Goal: Complete application form

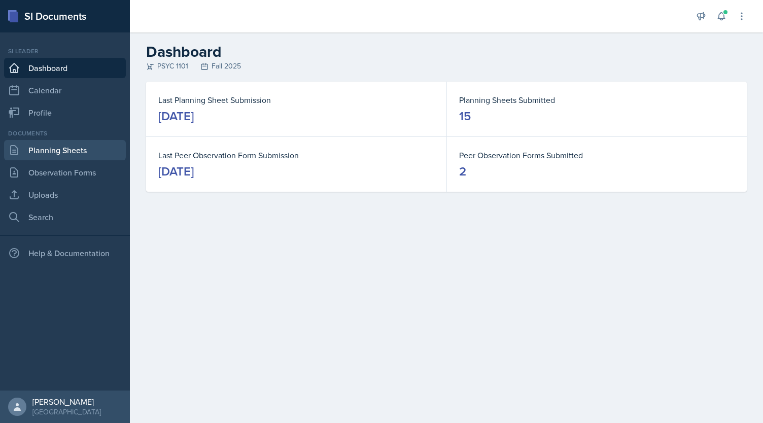
click at [64, 149] on link "Planning Sheets" at bounding box center [65, 150] width 122 height 20
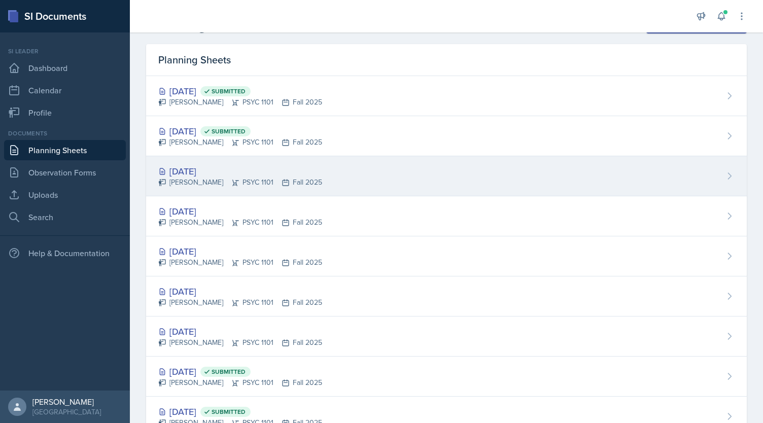
scroll to position [27, 0]
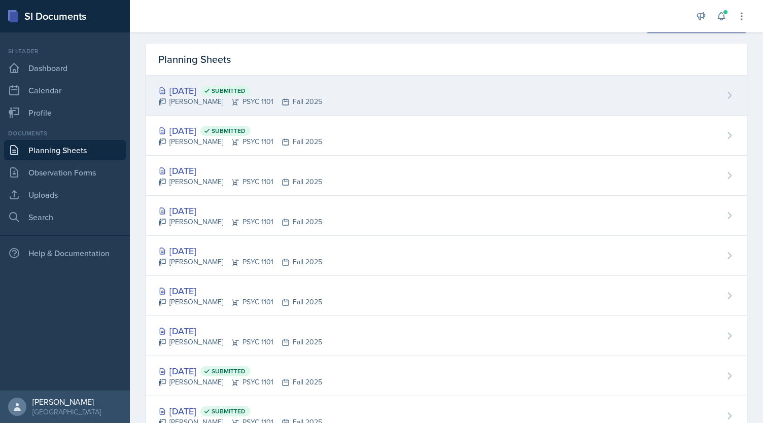
click at [319, 104] on div "[DATE] Submitted [PERSON_NAME] PSYC 1101 Fall 2025" at bounding box center [446, 96] width 601 height 40
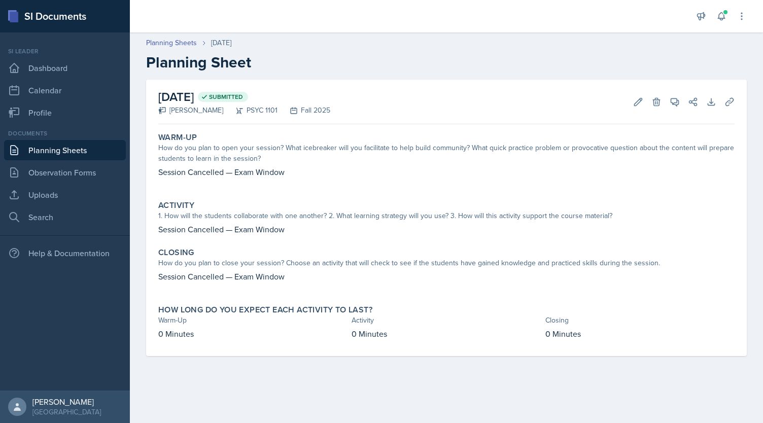
click at [195, 171] on p "Session Cancelled — Exam Window" at bounding box center [446, 172] width 577 height 12
copy p "Session Cancelled — Exam Window"
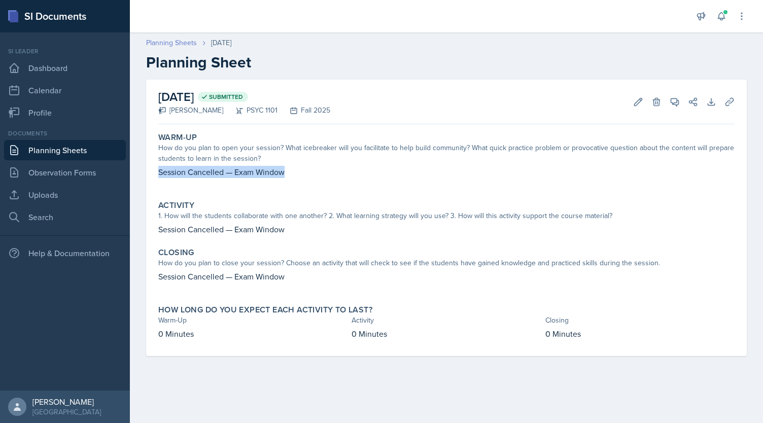
click at [176, 42] on link "Planning Sheets" at bounding box center [171, 43] width 51 height 11
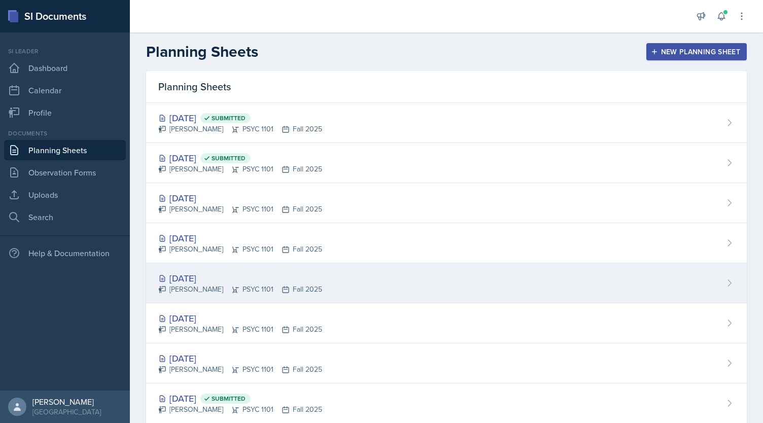
click at [250, 287] on div "[PERSON_NAME] PSYC 1101 Fall 2025" at bounding box center [240, 289] width 164 height 11
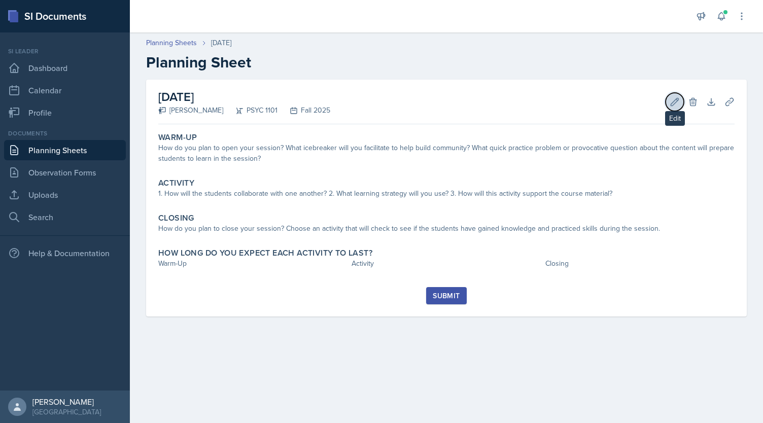
click at [675, 106] on icon at bounding box center [675, 102] width 10 height 10
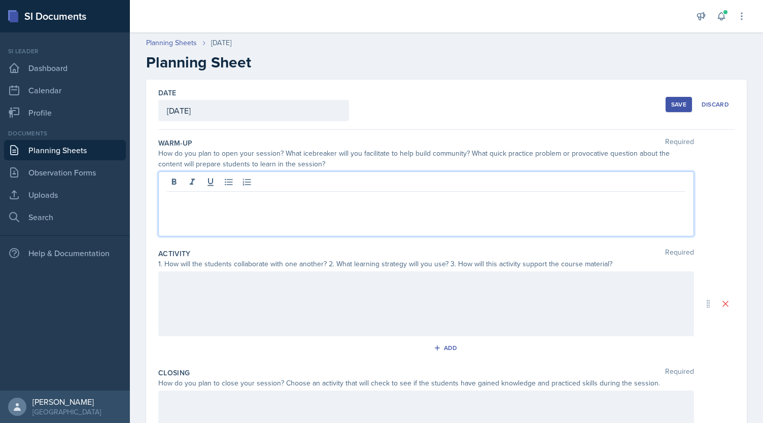
click at [322, 186] on div at bounding box center [426, 204] width 536 height 65
paste div
drag, startPoint x: 243, startPoint y: 200, endPoint x: 321, endPoint y: 237, distance: 86.5
click at [321, 237] on div "Warm-Up Required How do you plan to open your session? What icebreaker will you…" at bounding box center [446, 189] width 577 height 111
click at [274, 184] on p "Session Cancelled — Major Review" at bounding box center [426, 182] width 519 height 12
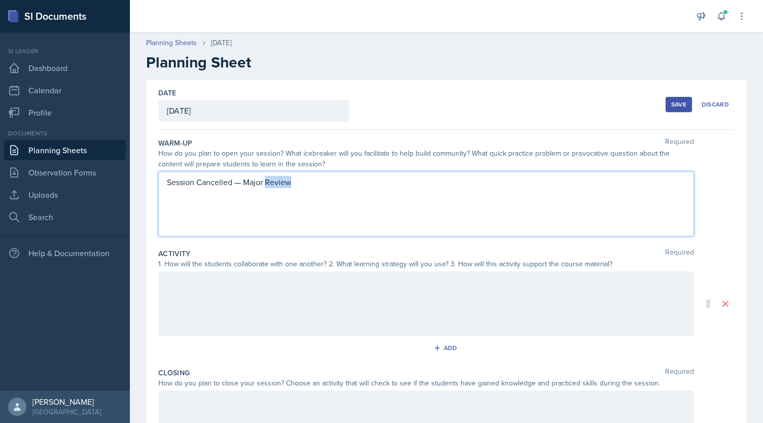
click at [274, 184] on p "Session Cancelled — Major Review" at bounding box center [426, 182] width 519 height 12
copy p "Session Cancelled — Major Review"
click at [247, 300] on div at bounding box center [426, 304] width 536 height 65
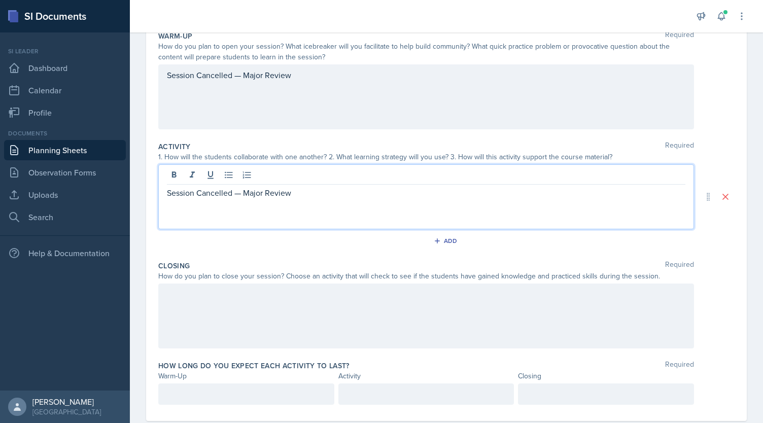
scroll to position [128, 0]
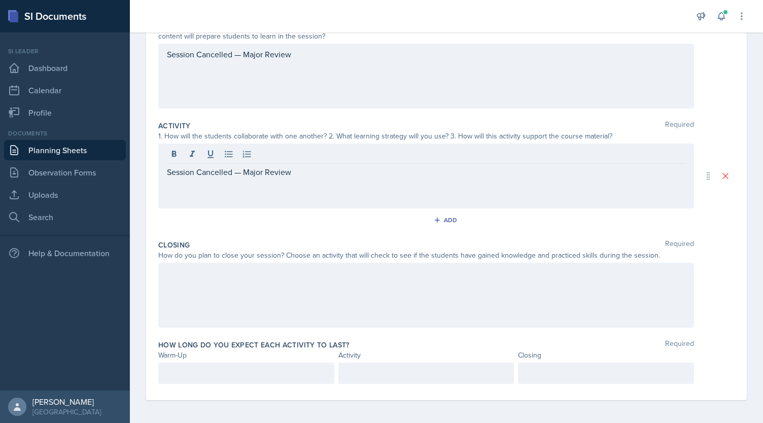
click at [218, 308] on div at bounding box center [426, 295] width 536 height 65
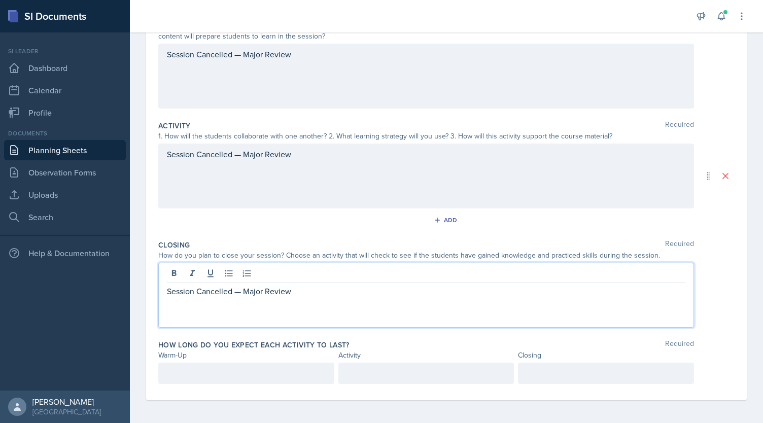
click at [209, 373] on p at bounding box center [246, 373] width 159 height 12
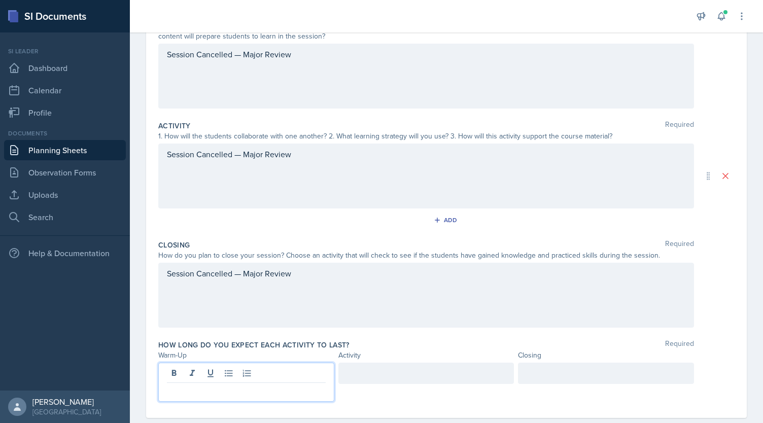
scroll to position [146, 0]
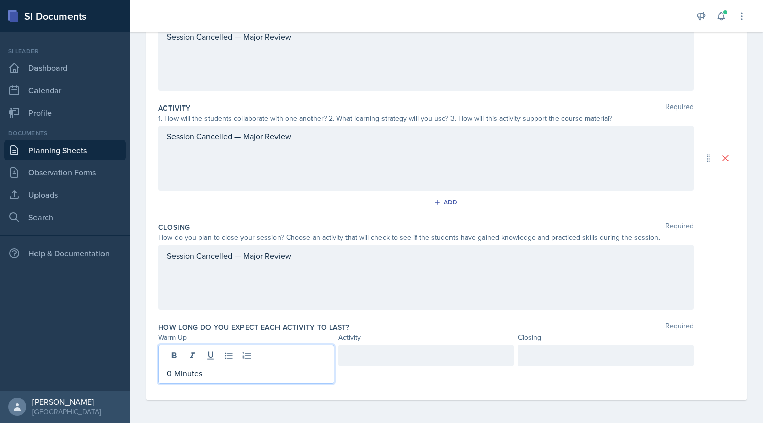
click at [389, 351] on div at bounding box center [427, 355] width 176 height 21
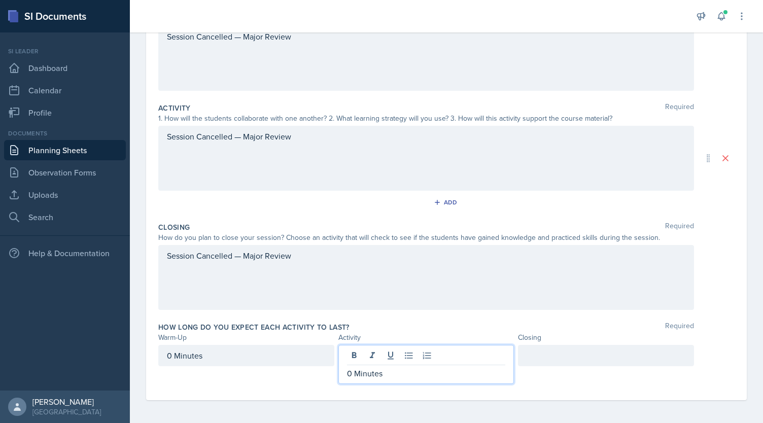
click at [550, 350] on div at bounding box center [606, 355] width 176 height 21
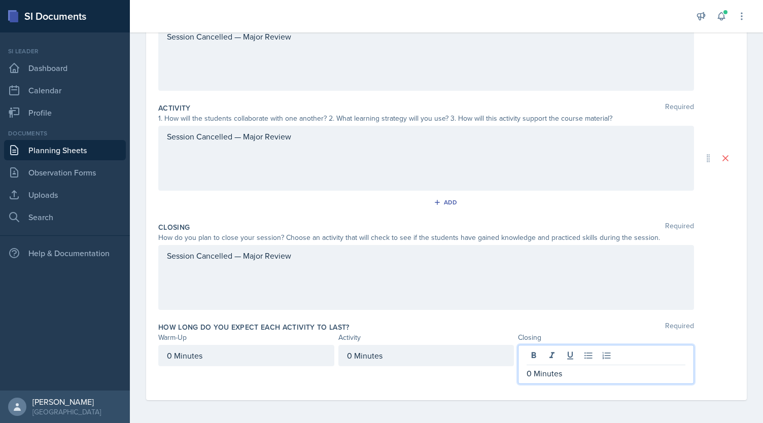
scroll to position [0, 0]
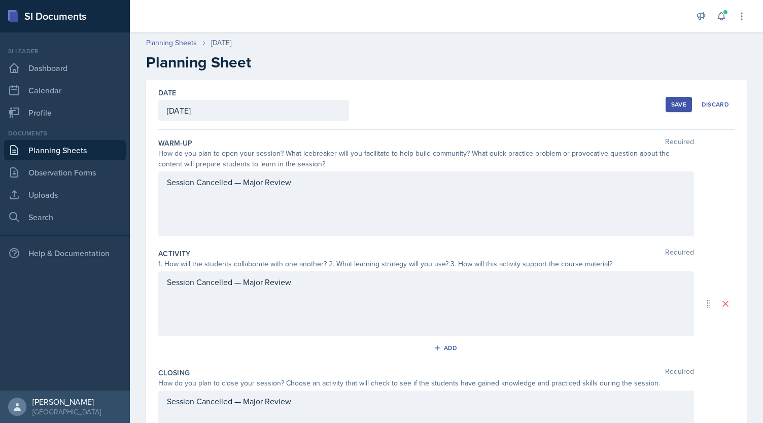
click at [671, 106] on div "Save" at bounding box center [678, 104] width 15 height 8
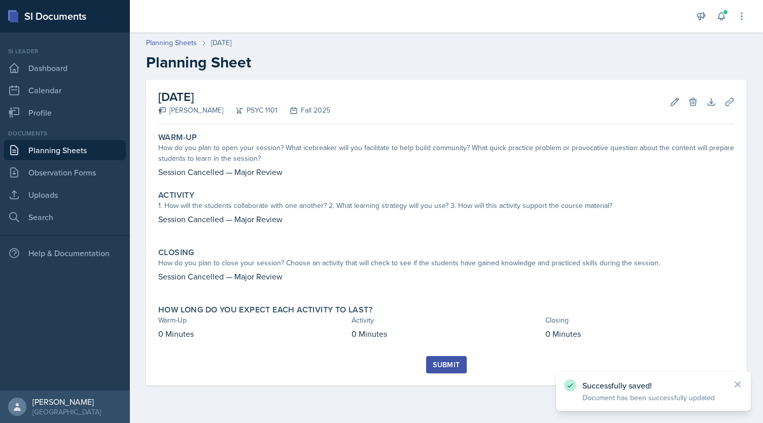
click at [449, 367] on div "Submit" at bounding box center [446, 365] width 27 height 8
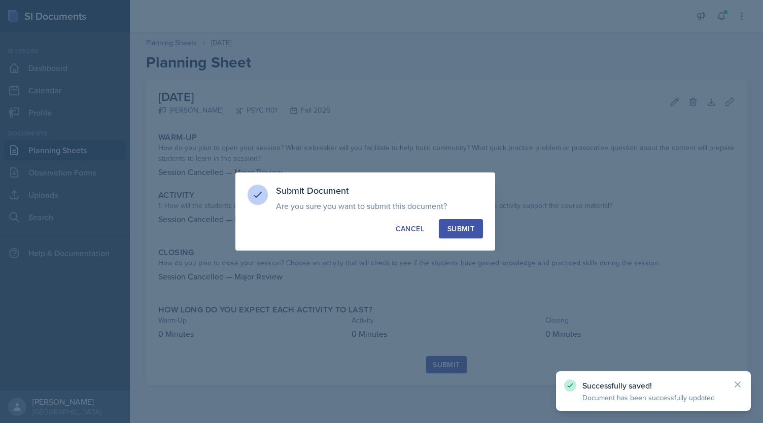
click at [463, 232] on div "Submit" at bounding box center [461, 229] width 27 height 10
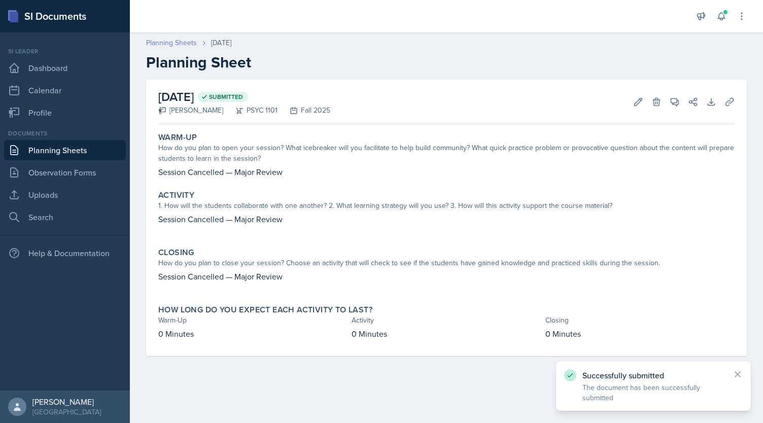
click at [175, 44] on link "Planning Sheets" at bounding box center [171, 43] width 51 height 11
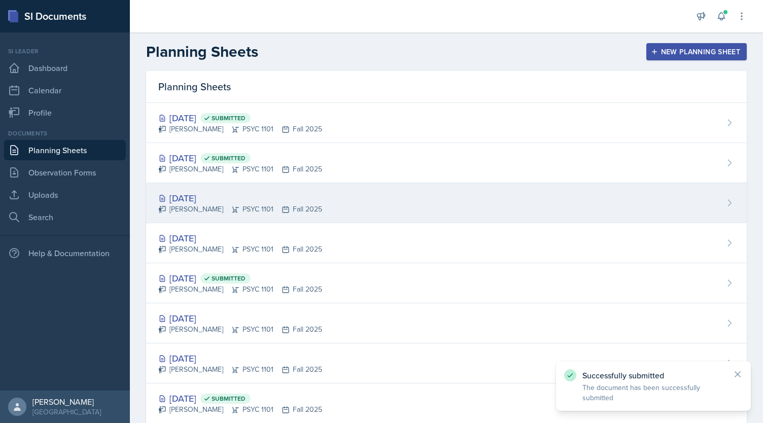
click at [231, 210] on icon at bounding box center [235, 210] width 8 height 8
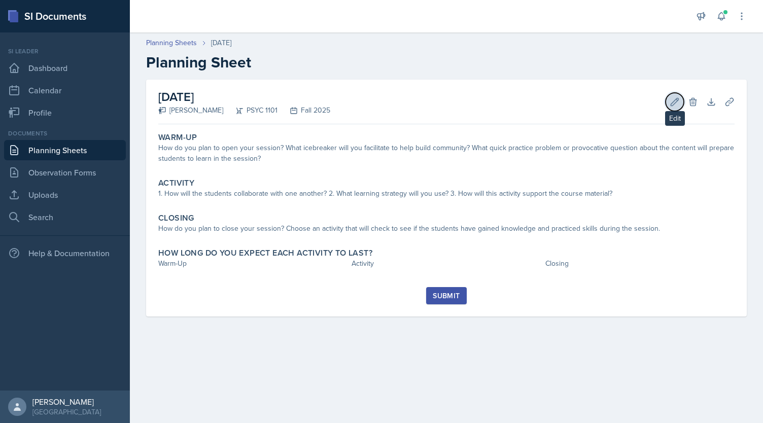
click at [673, 100] on icon at bounding box center [675, 102] width 10 height 10
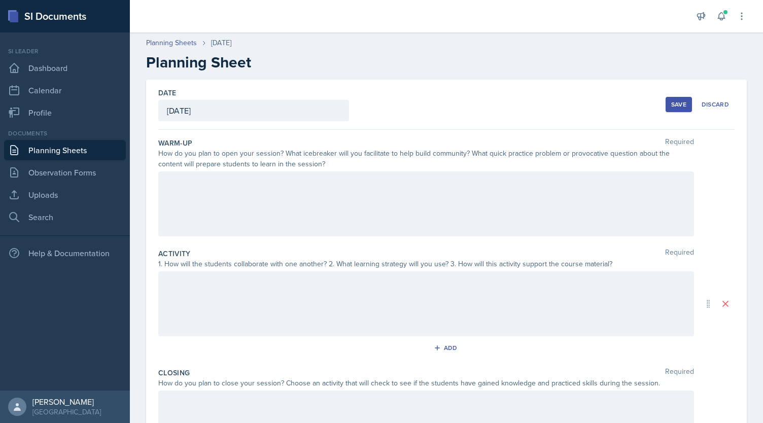
click at [205, 208] on div at bounding box center [426, 204] width 536 height 65
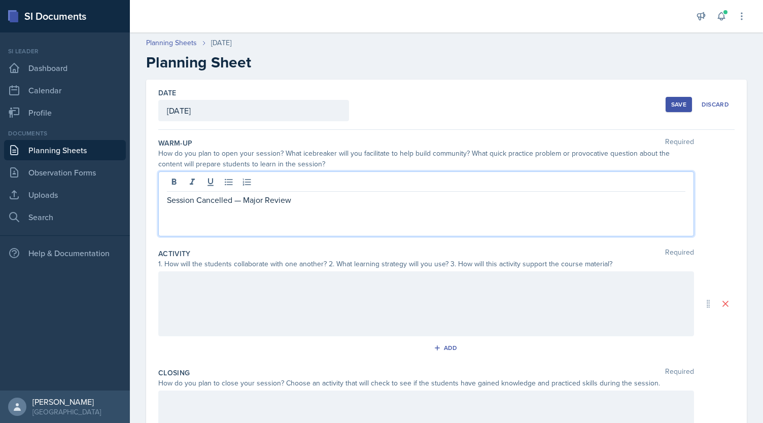
click at [201, 305] on div at bounding box center [426, 304] width 536 height 65
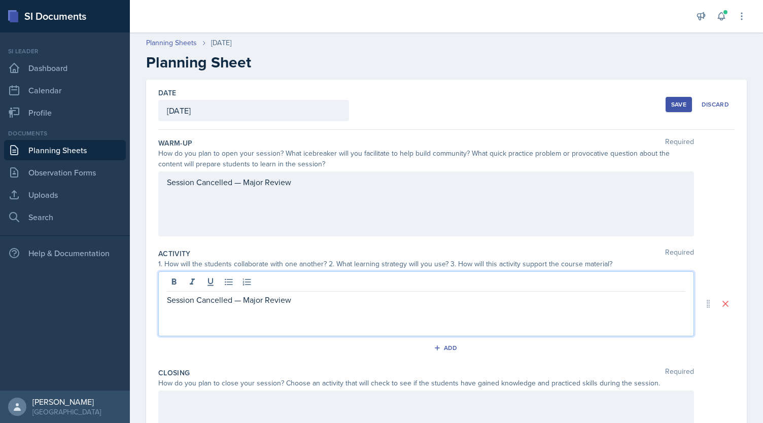
scroll to position [128, 0]
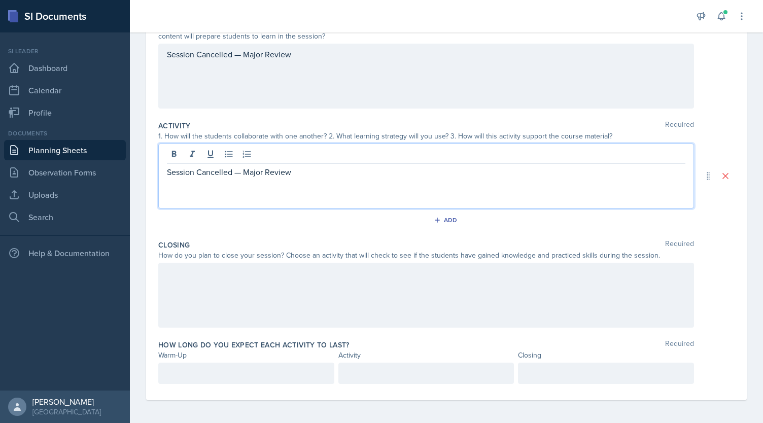
click at [201, 305] on div at bounding box center [426, 295] width 536 height 65
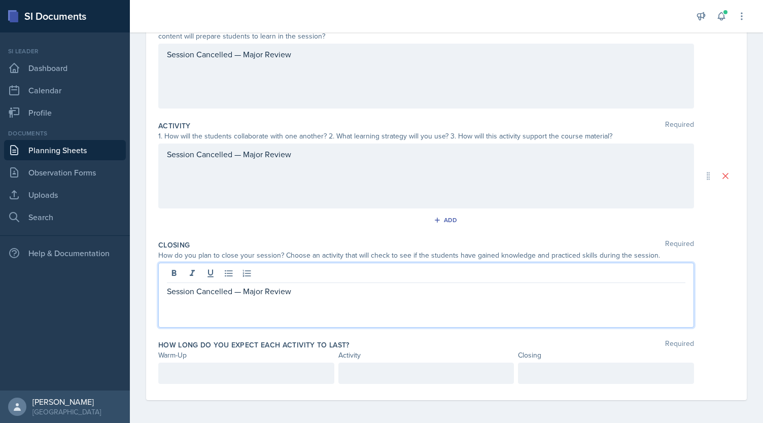
click at [201, 382] on div at bounding box center [246, 373] width 176 height 21
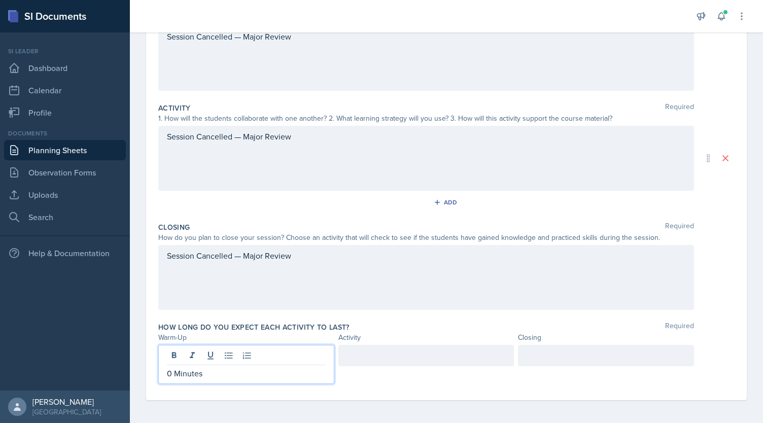
click at [370, 363] on div at bounding box center [427, 355] width 176 height 21
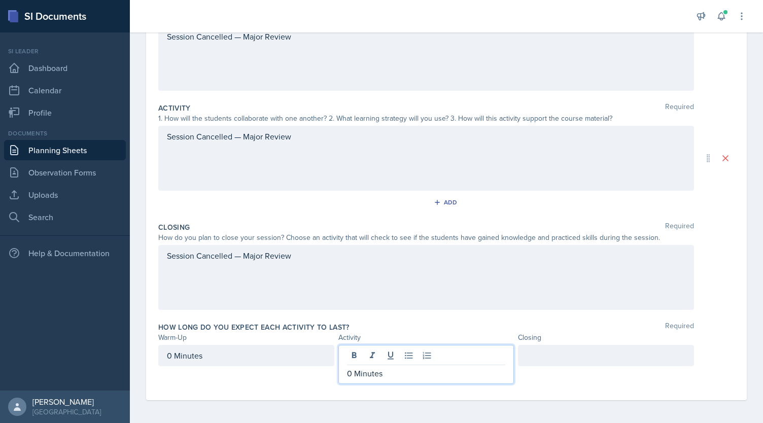
click at [543, 362] on div at bounding box center [606, 355] width 176 height 21
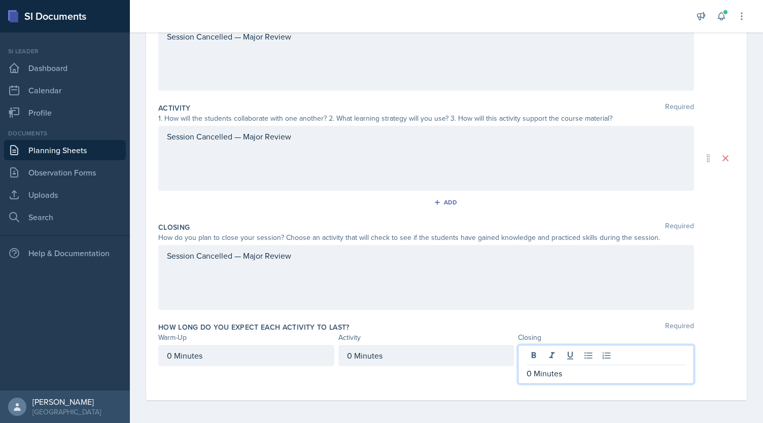
click at [408, 393] on div "Warm-Up Required How do you plan to open your session? What icebreaker will you…" at bounding box center [446, 192] width 577 height 416
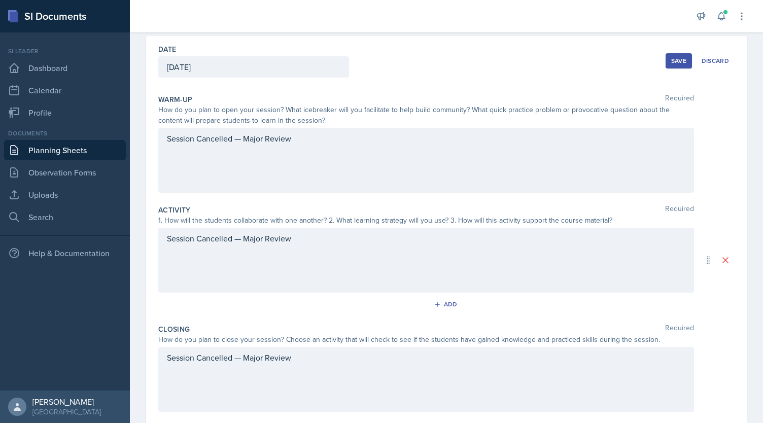
scroll to position [0, 0]
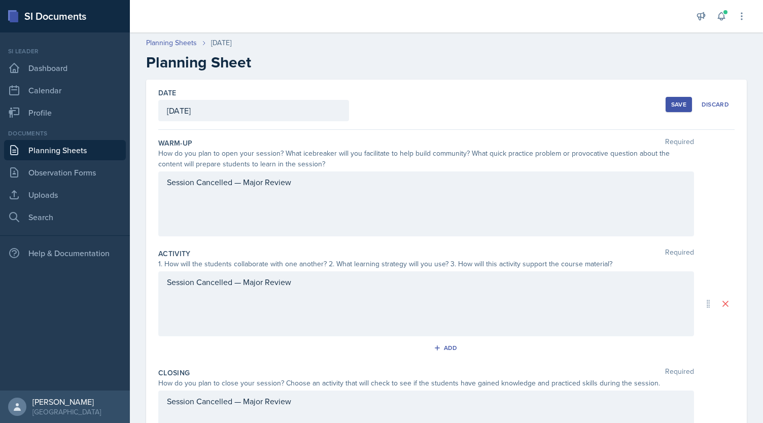
click at [671, 106] on div "Save" at bounding box center [678, 104] width 15 height 8
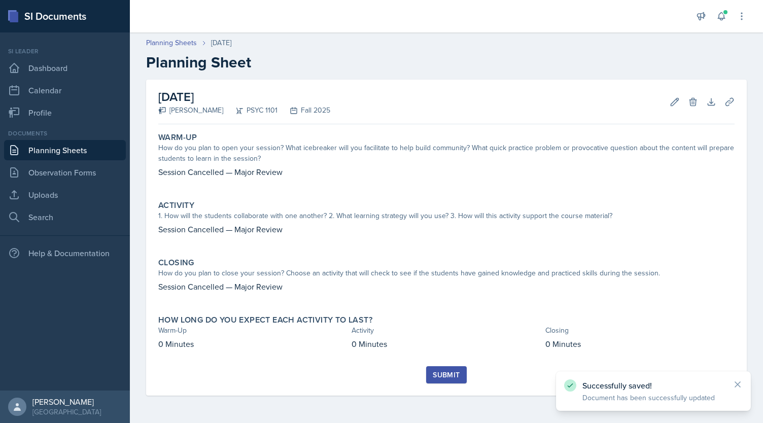
click at [436, 371] on div "Submit" at bounding box center [446, 375] width 27 height 8
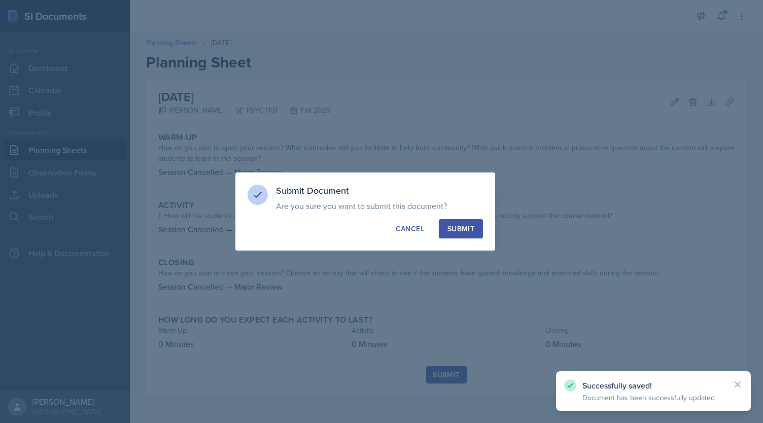
click at [462, 233] on div "Submit" at bounding box center [461, 229] width 27 height 10
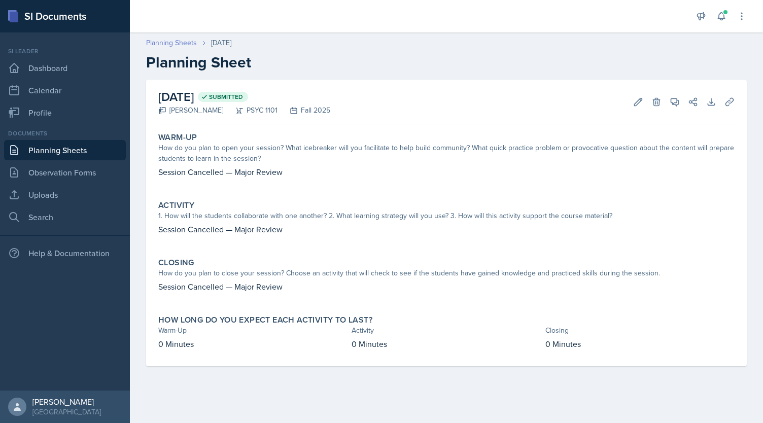
click at [187, 46] on link "Planning Sheets" at bounding box center [171, 43] width 51 height 11
